Goal: Transaction & Acquisition: Purchase product/service

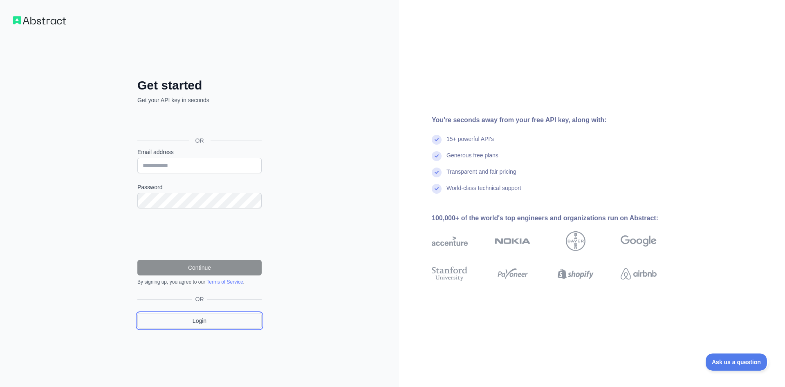
click at [205, 319] on link "Login" at bounding box center [199, 321] width 124 height 16
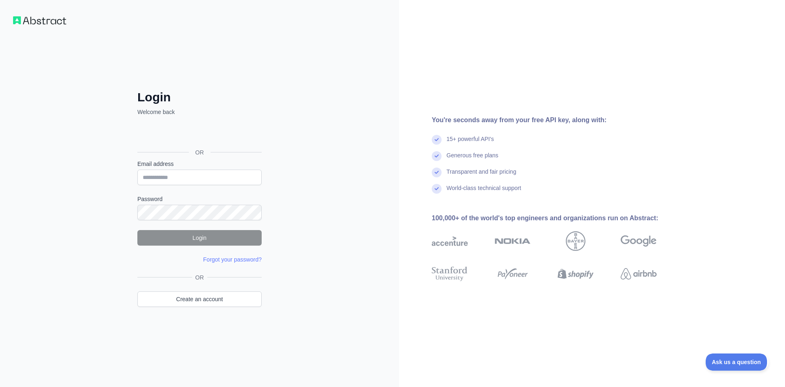
click at [204, 134] on div "Se connecter avec Google. S'ouvre dans un nouvel onglet." at bounding box center [198, 134] width 123 height 18
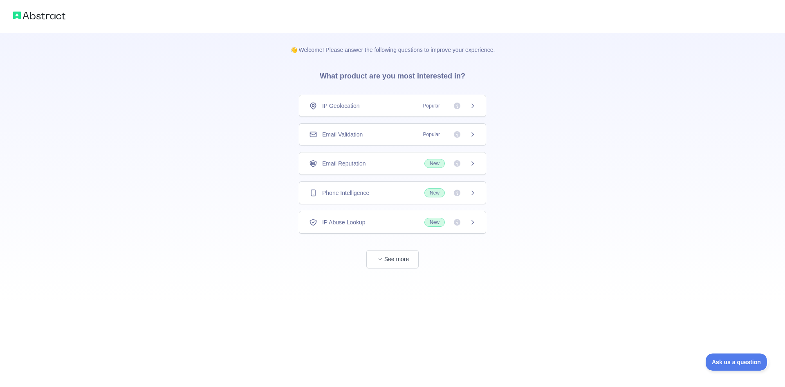
click at [456, 110] on div "IP Geolocation Popular" at bounding box center [392, 106] width 187 height 22
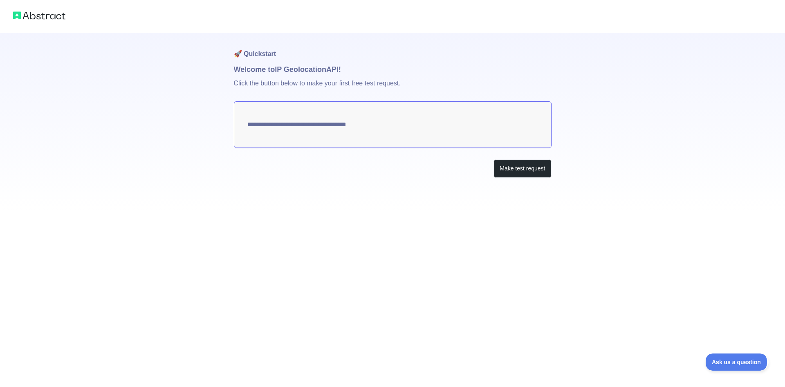
type textarea "**********"
click at [512, 168] on button "Make test request" at bounding box center [523, 169] width 58 height 18
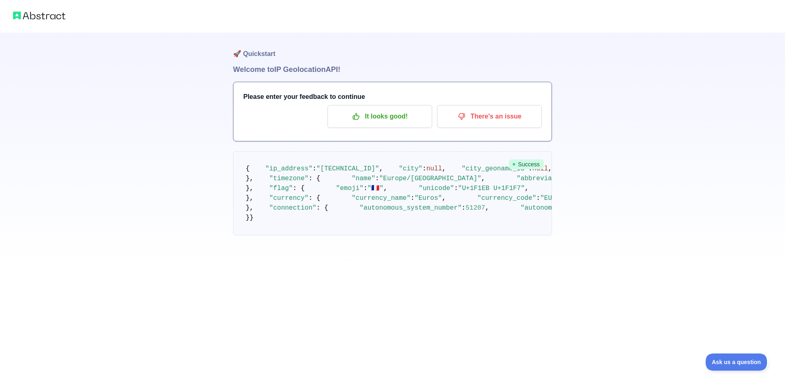
drag, startPoint x: 785, startPoint y: 109, endPoint x: 785, endPoint y: 184, distance: 75.3
click at [398, 120] on p "It looks good!" at bounding box center [380, 117] width 92 height 14
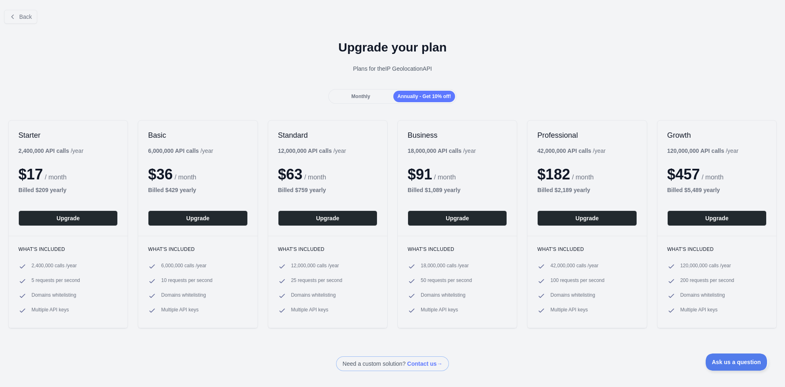
click at [366, 99] on span "Monthly" at bounding box center [360, 97] width 19 height 6
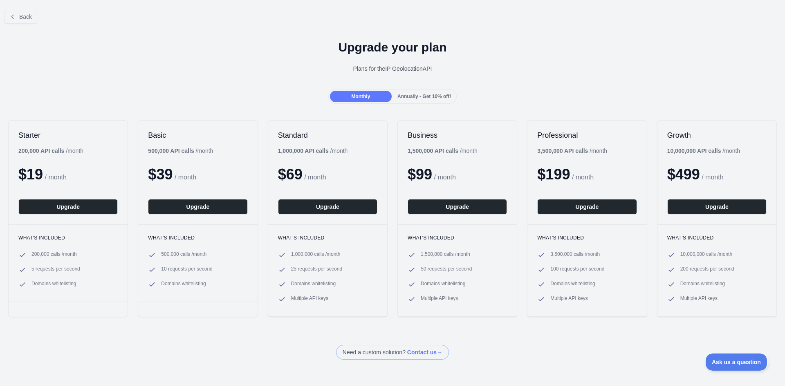
click at [414, 95] on span "Annually - Get 10% off!" at bounding box center [425, 97] width 54 height 6
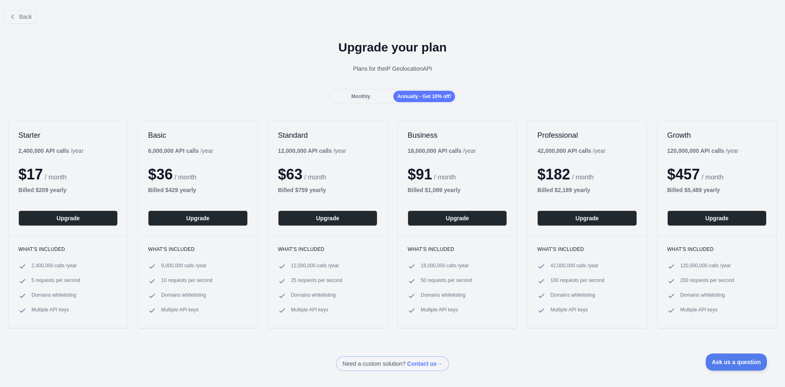
click at [370, 97] on span "Monthly" at bounding box center [360, 97] width 19 height 6
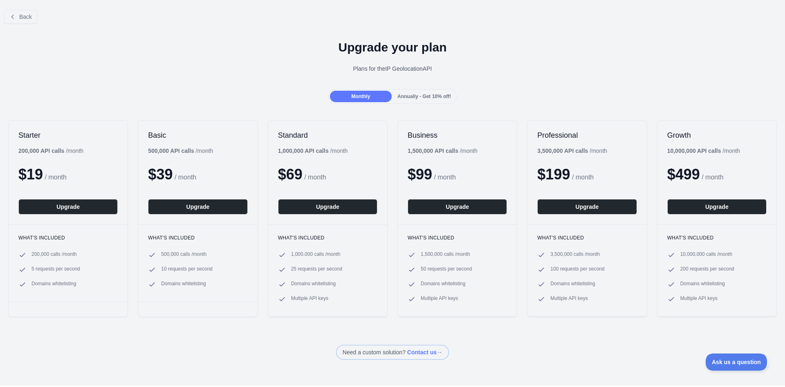
click at [410, 98] on span "Annually - Get 10% off!" at bounding box center [425, 97] width 54 height 6
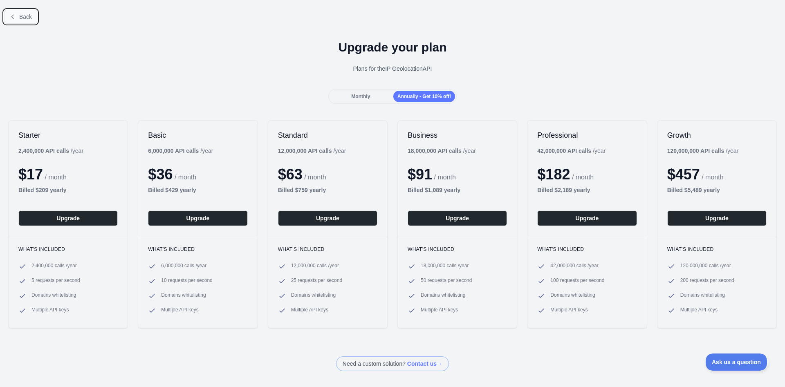
click at [15, 15] on icon at bounding box center [12, 16] width 7 height 7
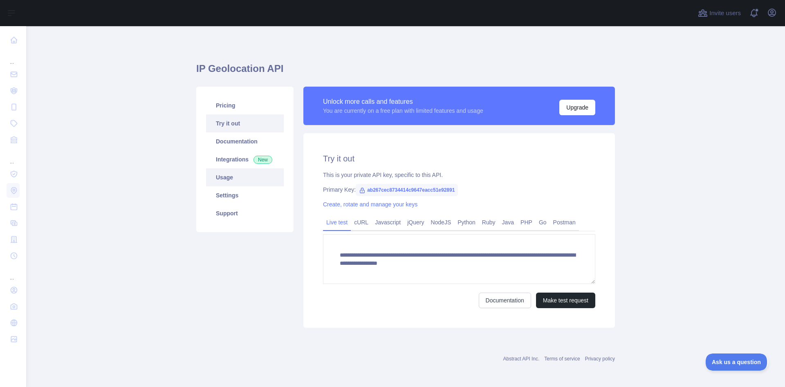
click at [225, 182] on link "Usage" at bounding box center [245, 178] width 78 height 18
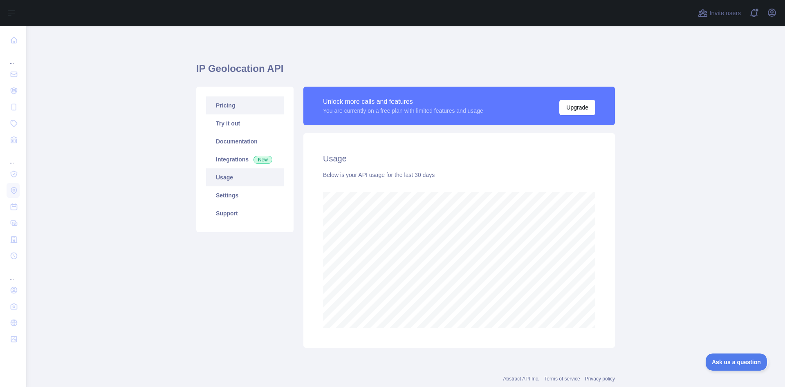
click at [240, 103] on link "Pricing" at bounding box center [245, 106] width 78 height 18
